Goal: Information Seeking & Learning: Understand process/instructions

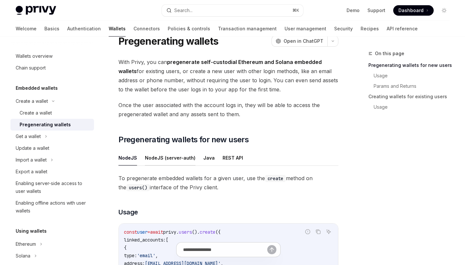
click at [183, 158] on button "NodeJS (server-auth)" at bounding box center [170, 157] width 51 height 15
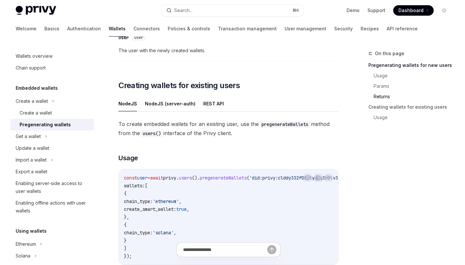
scroll to position [749, 0]
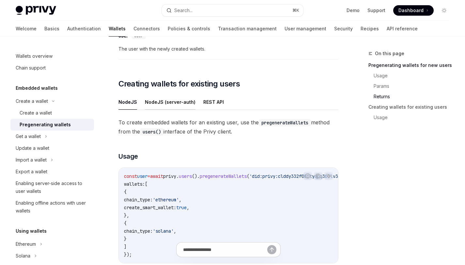
click at [175, 103] on button "NodeJS (server-auth)" at bounding box center [170, 101] width 51 height 15
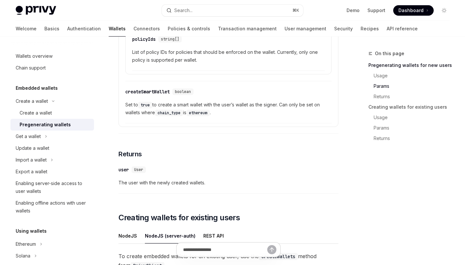
scroll to position [625, 0]
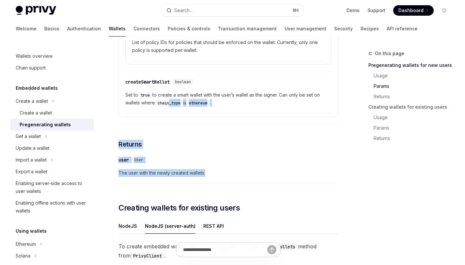
drag, startPoint x: 214, startPoint y: 176, endPoint x: 170, endPoint y: 106, distance: 82.2
click at [193, 169] on div "​ user User The user with the newly created wallets." at bounding box center [228, 168] width 220 height 31
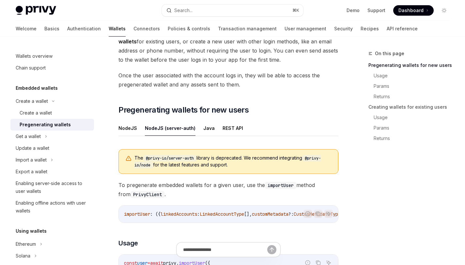
scroll to position [53, 0]
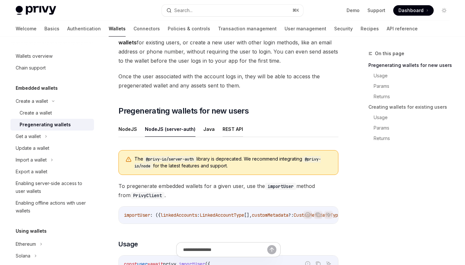
click at [233, 128] on button "REST API" at bounding box center [232, 128] width 21 height 15
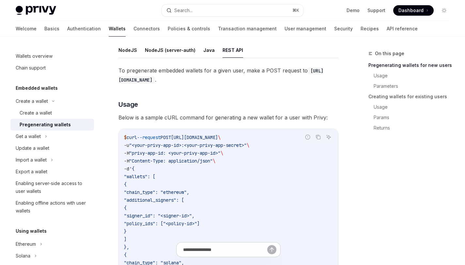
scroll to position [158, 0]
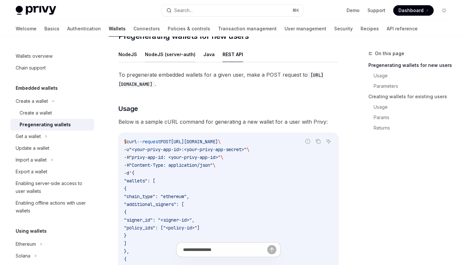
click at [162, 57] on button "NodeJS (server-auth)" at bounding box center [170, 54] width 51 height 15
type textarea "*"
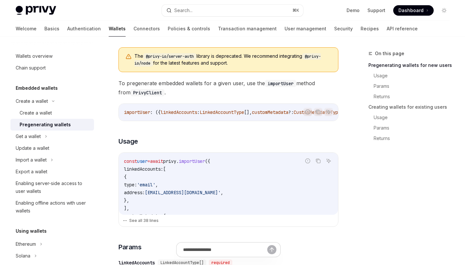
scroll to position [157, 0]
click at [147, 222] on button "See all 38 lines" at bounding box center [228, 220] width 211 height 9
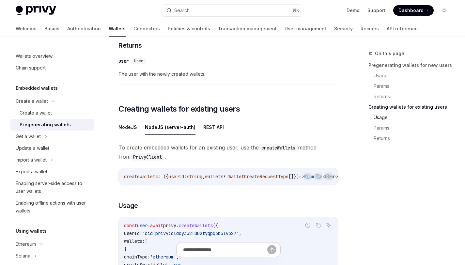
scroll to position [969, 0]
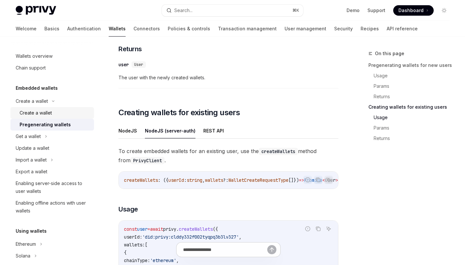
click at [65, 109] on div "Create a wallet" at bounding box center [55, 113] width 70 height 8
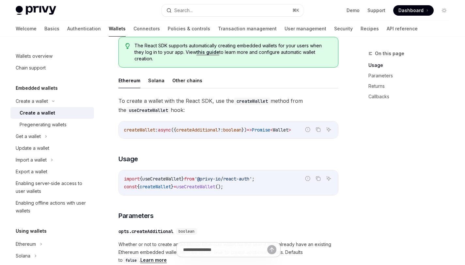
scroll to position [186, 0]
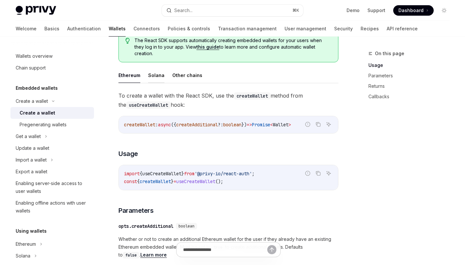
click at [148, 77] on button "Solana" at bounding box center [156, 75] width 16 height 15
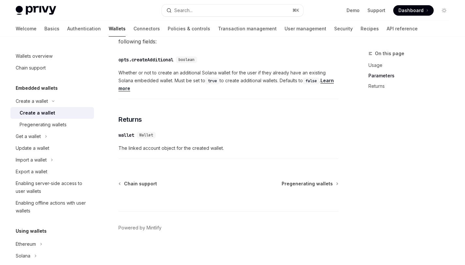
scroll to position [385, 0]
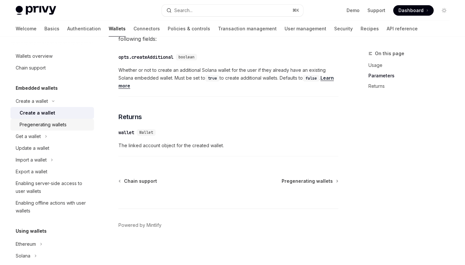
click at [60, 128] on div "Pregenerating wallets" at bounding box center [43, 125] width 47 height 8
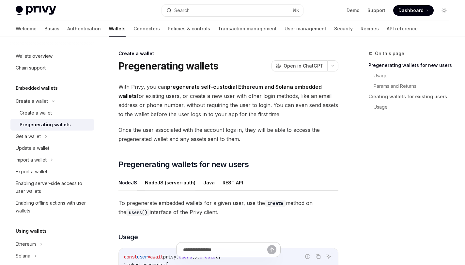
click at [180, 184] on button "NodeJS (server-auth)" at bounding box center [170, 182] width 51 height 15
type textarea "*"
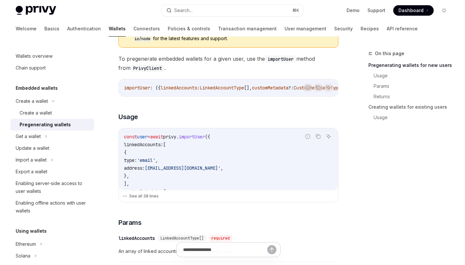
scroll to position [184, 0]
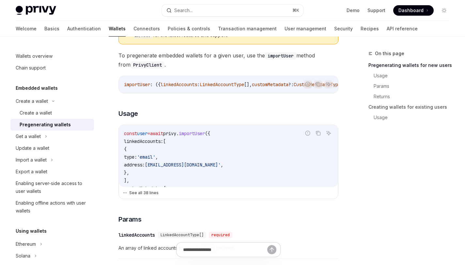
click at [165, 195] on button "See all 38 lines" at bounding box center [228, 192] width 211 height 9
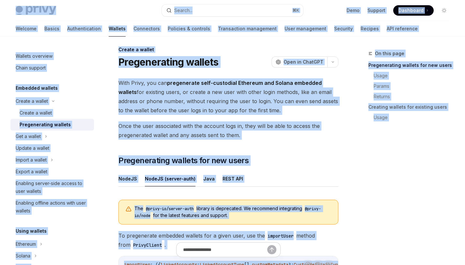
scroll to position [0, 0]
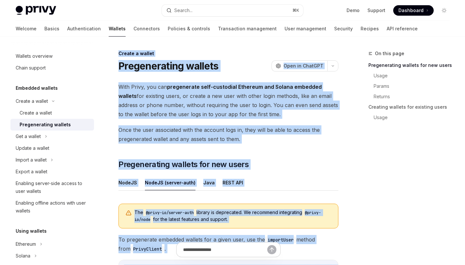
drag, startPoint x: 135, startPoint y: 205, endPoint x: 117, endPoint y: 56, distance: 150.7
copy div "Loremi d sitame Consecteturad elitsed DoeiUS Temp in UtlaBOR EtdoLO Magn al Eni…"
click at [332, 66] on icon "button" at bounding box center [333, 66] width 2 height 1
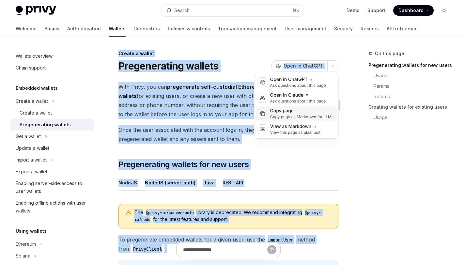
click at [287, 109] on div "Copy page" at bounding box center [302, 111] width 64 height 7
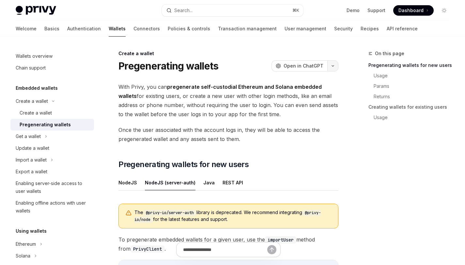
click at [329, 69] on button "button" at bounding box center [332, 65] width 11 height 11
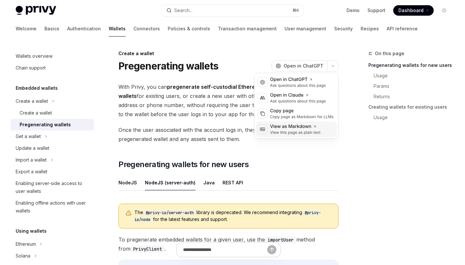
click at [308, 128] on div "View as Markdown" at bounding box center [295, 126] width 51 height 7
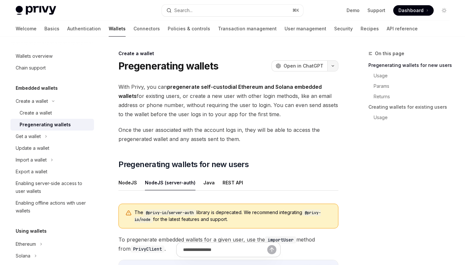
click at [329, 66] on button "button" at bounding box center [332, 65] width 11 height 11
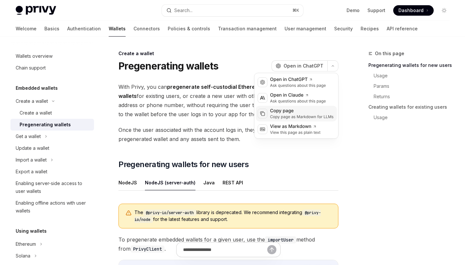
click at [291, 114] on div "Copy page" at bounding box center [302, 111] width 64 height 7
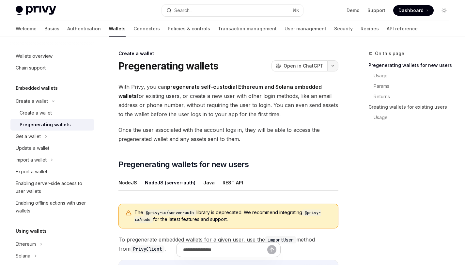
click at [336, 68] on button "button" at bounding box center [332, 65] width 11 height 11
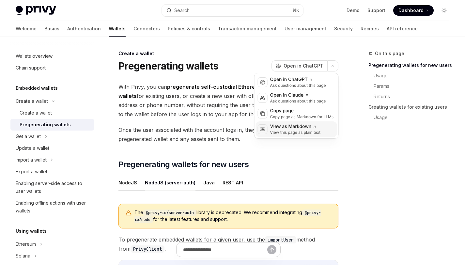
click at [320, 131] on div "View this page as plain text" at bounding box center [295, 132] width 51 height 5
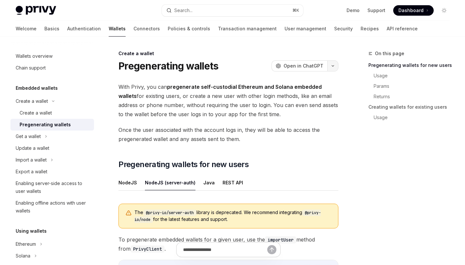
click at [332, 64] on button "button" at bounding box center [332, 65] width 11 height 11
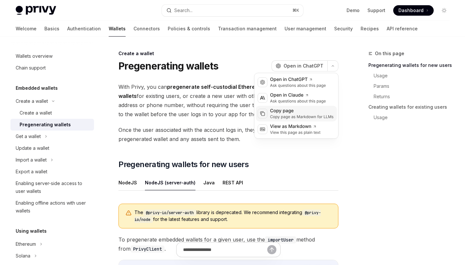
click at [320, 113] on div "Copy page" at bounding box center [302, 111] width 64 height 7
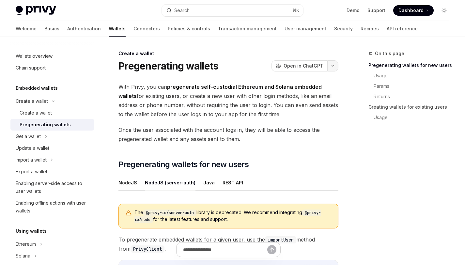
click at [333, 62] on button "button" at bounding box center [332, 65] width 11 height 11
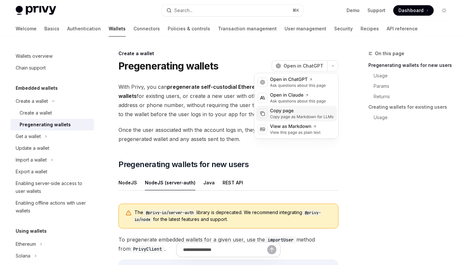
click at [308, 114] on div "Copy page as Markdown for LLMs" at bounding box center [302, 116] width 64 height 5
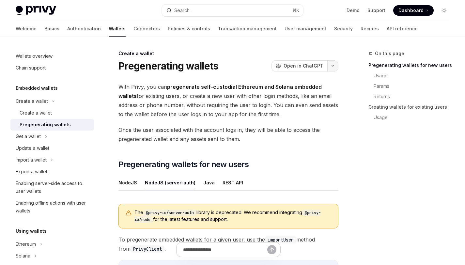
click at [329, 64] on button "button" at bounding box center [332, 65] width 11 height 11
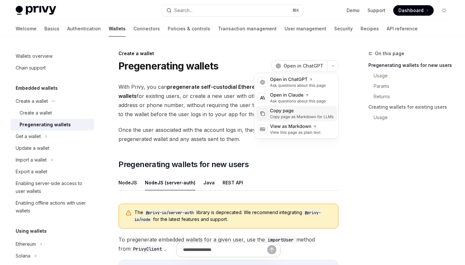
click at [301, 113] on div "Copy page" at bounding box center [302, 111] width 64 height 7
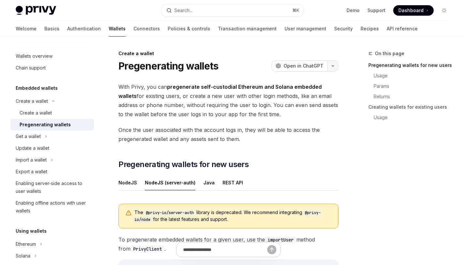
click at [333, 66] on icon "button" at bounding box center [333, 66] width 2 height 1
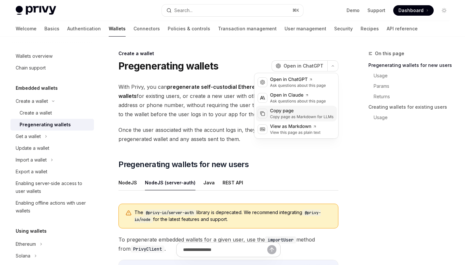
click at [314, 114] on div "Copy page as Markdown for LLMs" at bounding box center [302, 116] width 64 height 5
